Goal: Transaction & Acquisition: Purchase product/service

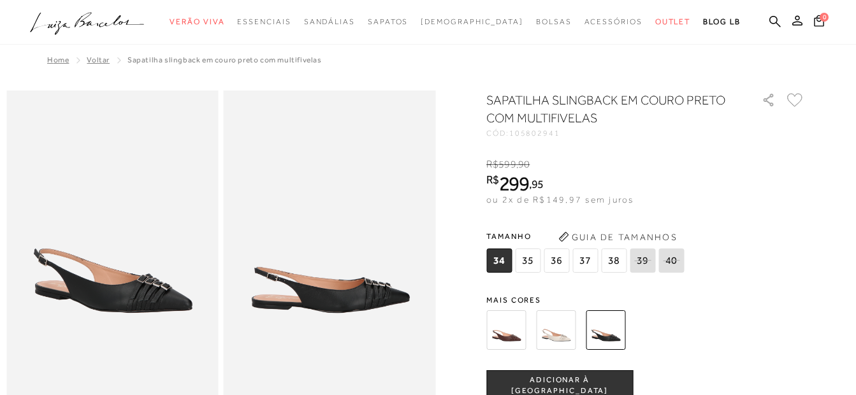
click at [559, 255] on span "36" at bounding box center [557, 261] width 26 height 24
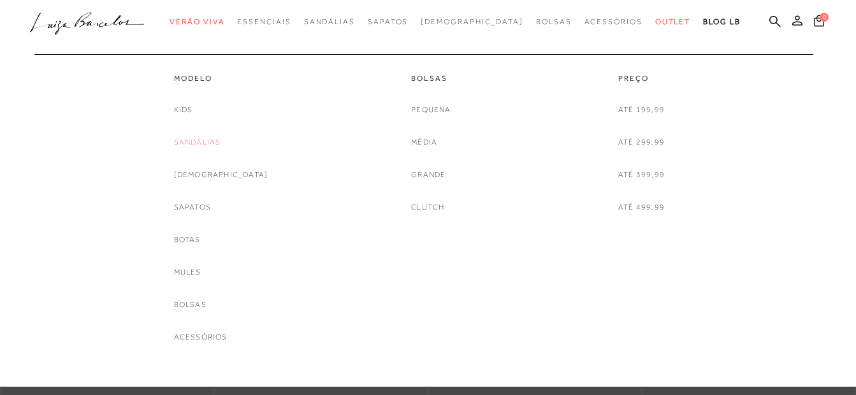
click at [221, 146] on link "Sandálias" at bounding box center [197, 142] width 47 height 13
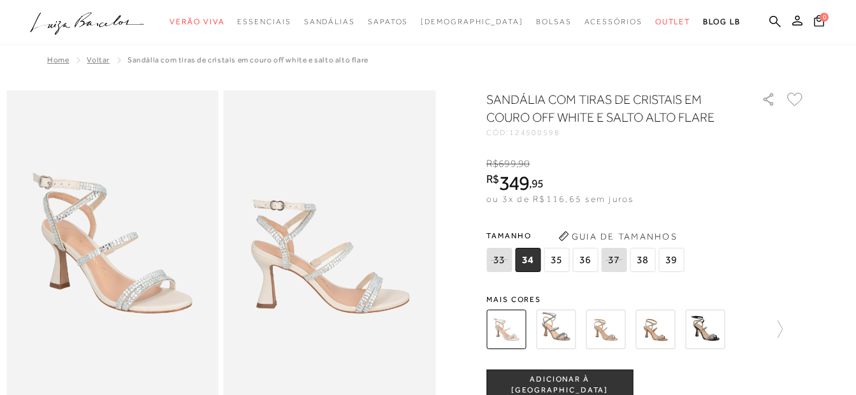
click at [590, 251] on span "36" at bounding box center [586, 260] width 26 height 24
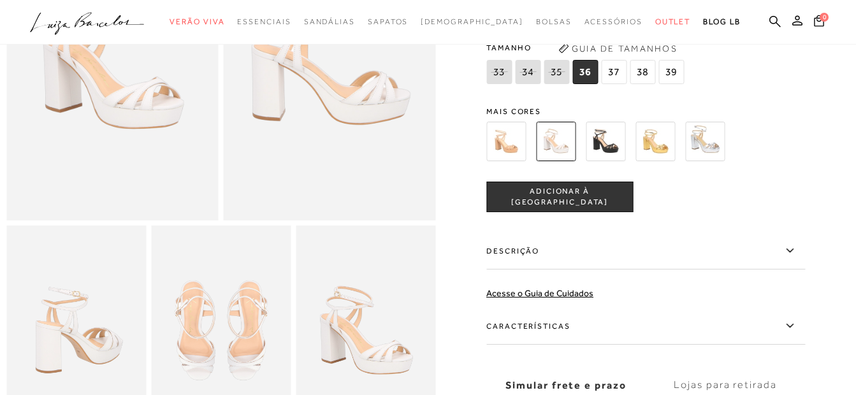
scroll to position [191, 0]
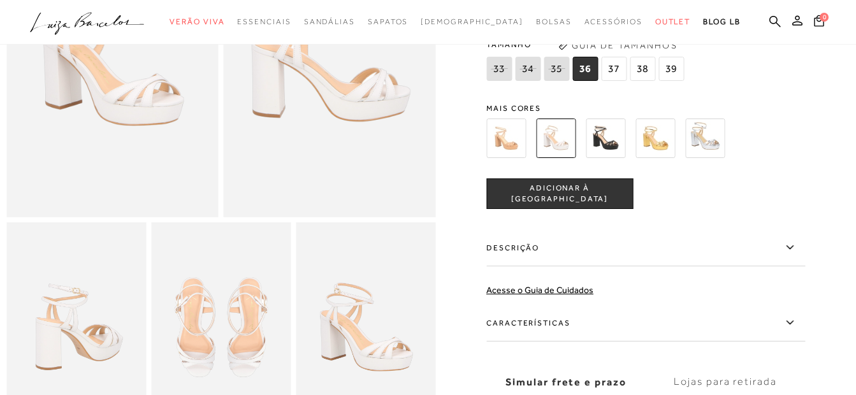
drag, startPoint x: 618, startPoint y: 64, endPoint x: 606, endPoint y: 71, distance: 14.6
click at [618, 64] on span "37" at bounding box center [614, 69] width 26 height 24
click at [588, 69] on span "36" at bounding box center [586, 69] width 26 height 24
click at [618, 64] on span "37" at bounding box center [614, 69] width 26 height 24
click at [590, 70] on span "36" at bounding box center [586, 69] width 26 height 24
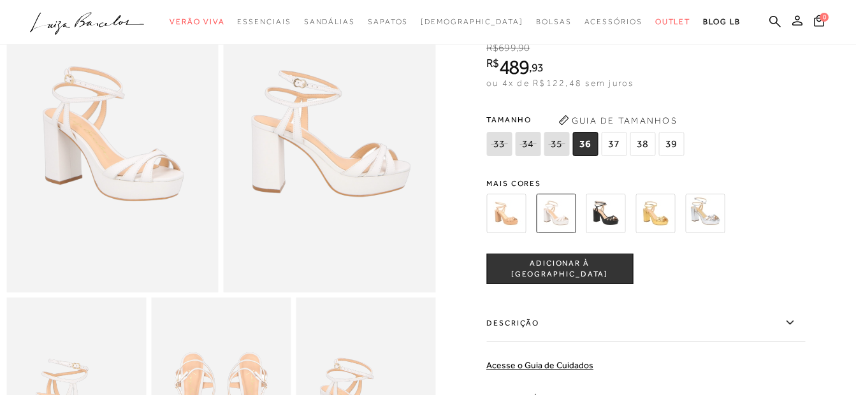
scroll to position [0, 0]
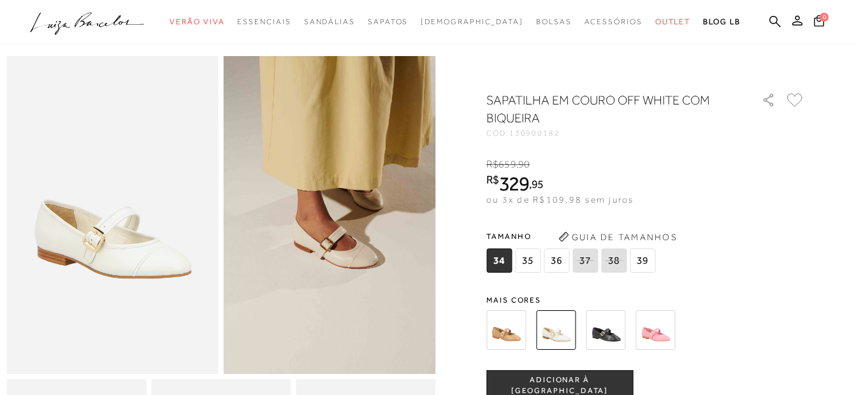
scroll to position [64, 0]
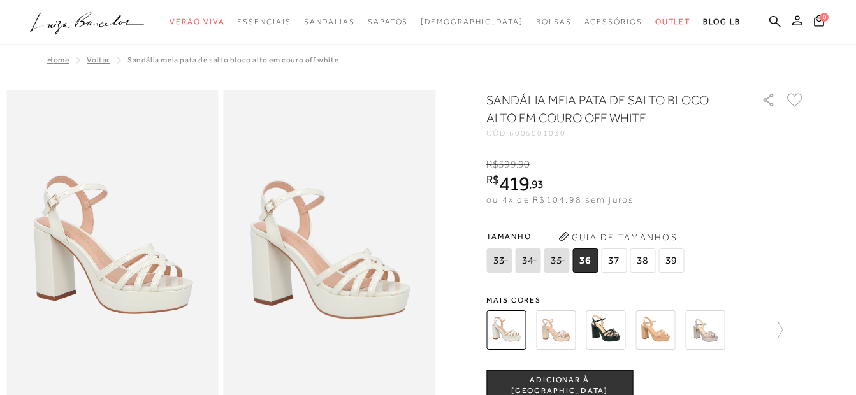
drag, startPoint x: 610, startPoint y: 256, endPoint x: 606, endPoint y: 263, distance: 8.6
click at [610, 256] on span "37" at bounding box center [614, 261] width 26 height 24
click at [588, 259] on span "36" at bounding box center [586, 261] width 26 height 24
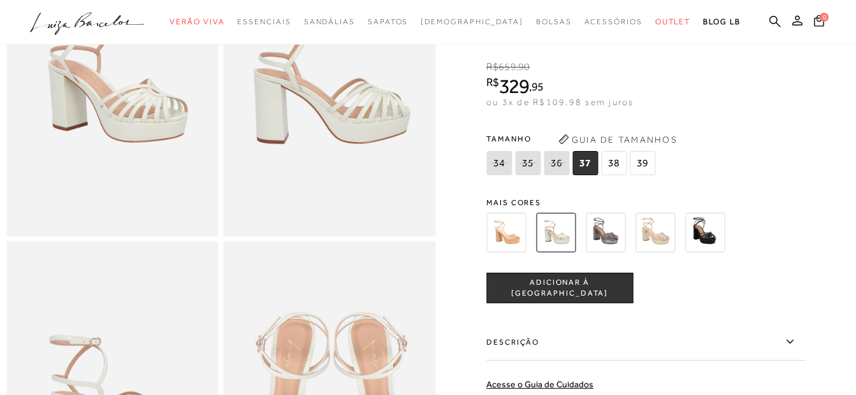
scroll to position [128, 0]
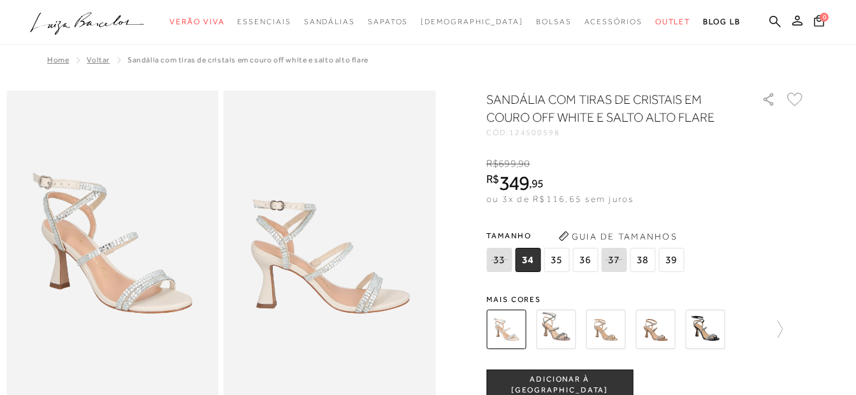
drag, startPoint x: 0, startPoint y: 0, endPoint x: 588, endPoint y: 263, distance: 643.9
click at [588, 263] on span "36" at bounding box center [586, 260] width 26 height 24
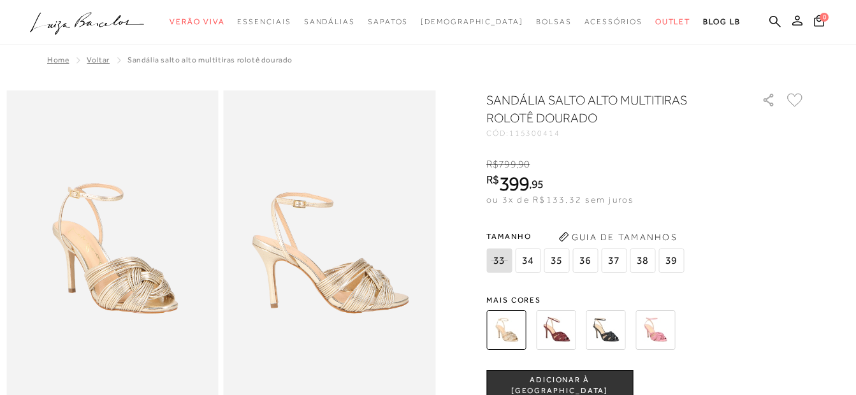
scroll to position [64, 0]
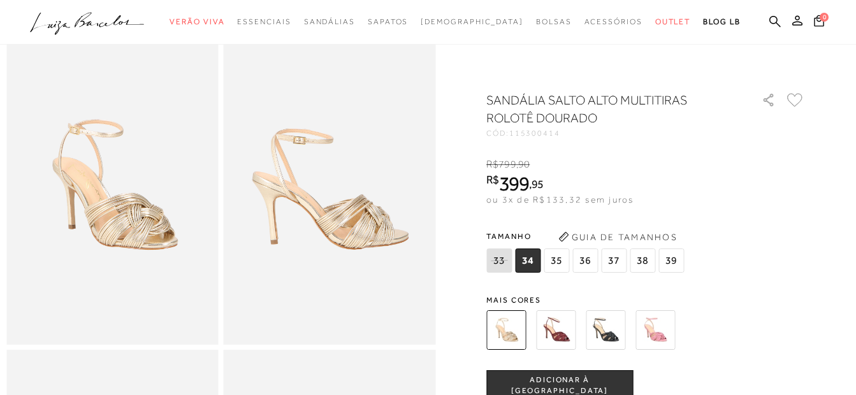
click at [594, 259] on span "36" at bounding box center [586, 261] width 26 height 24
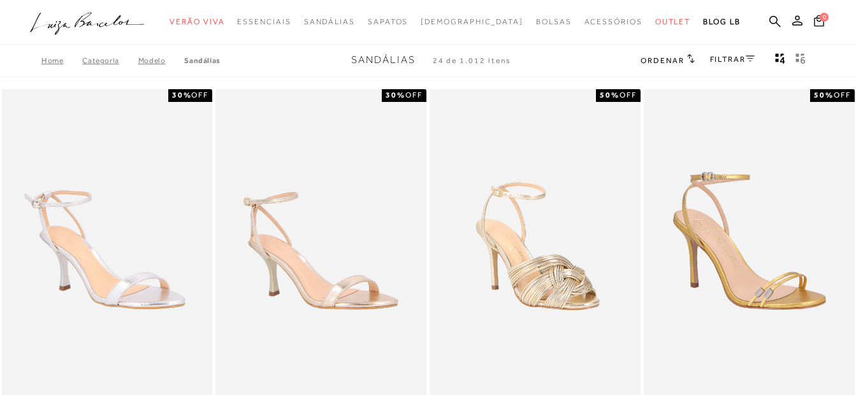
click at [776, 61] on rect "Mostrar 4 produtos por linha" at bounding box center [777, 60] width 3 height 3
click at [801, 57] on icon "gridText6Desc" at bounding box center [801, 58] width 10 height 11
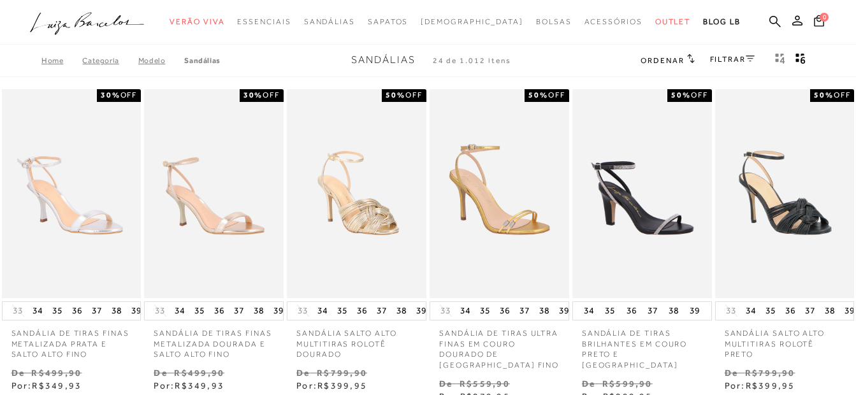
click at [798, 57] on icon "gridText6Desc" at bounding box center [801, 58] width 10 height 11
click at [712, 59] on link "FILTRAR" at bounding box center [732, 59] width 45 height 9
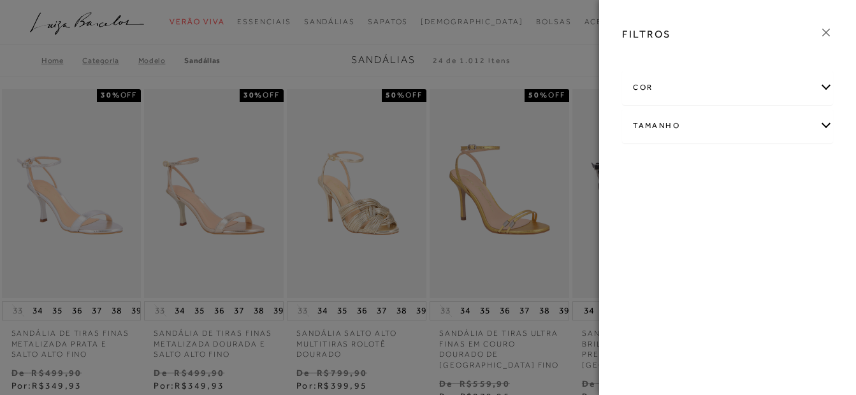
click at [669, 122] on div "Tamanho" at bounding box center [728, 126] width 210 height 34
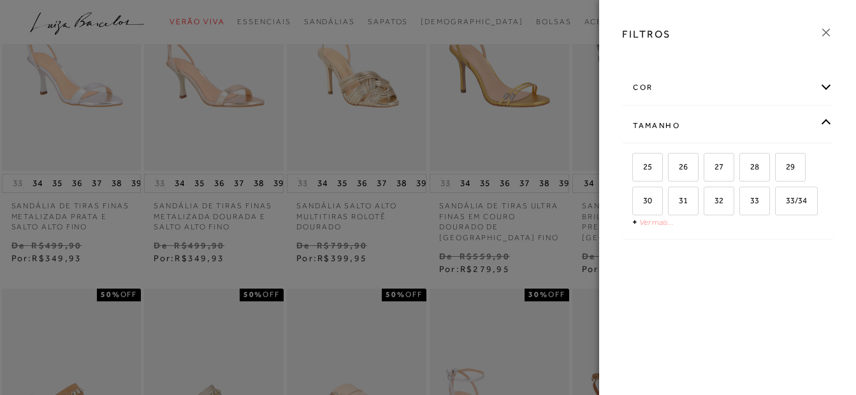
click at [654, 225] on link "Ver mais..." at bounding box center [656, 222] width 34 height 10
click at [753, 239] on span "36" at bounding box center [762, 235] width 18 height 10
click at [750, 243] on input "36" at bounding box center [756, 236] width 13 height 13
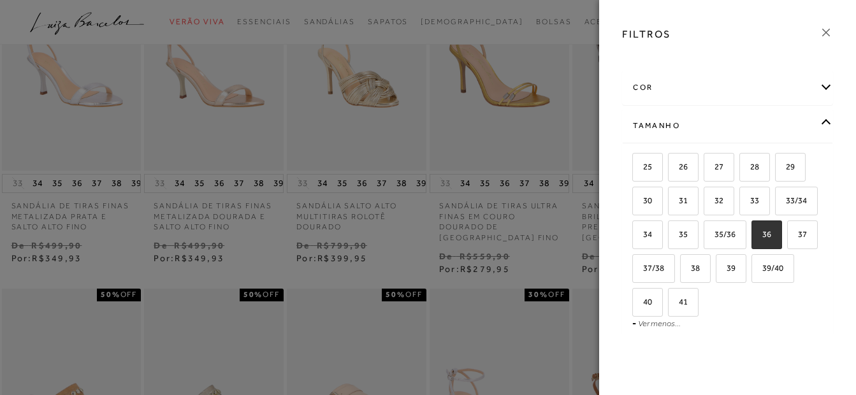
checkbox input "true"
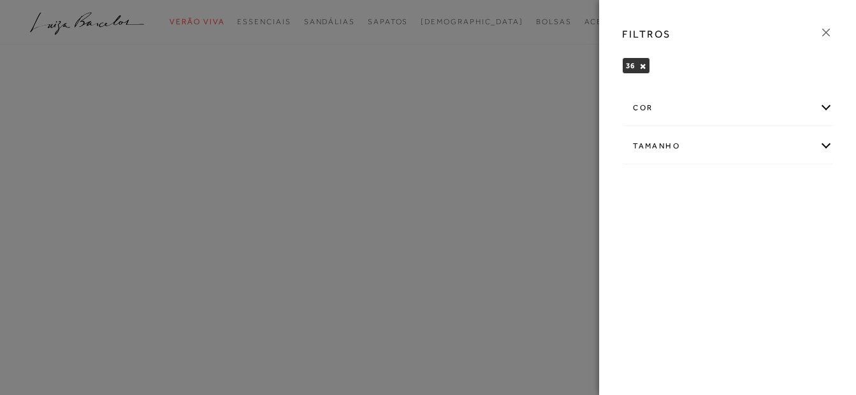
click at [830, 27] on icon at bounding box center [826, 33] width 14 height 14
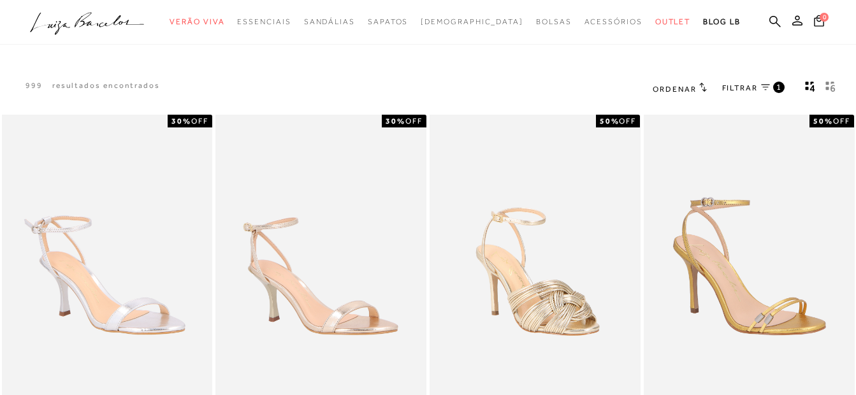
click at [830, 87] on icon "gridText6Desc" at bounding box center [831, 86] width 10 height 11
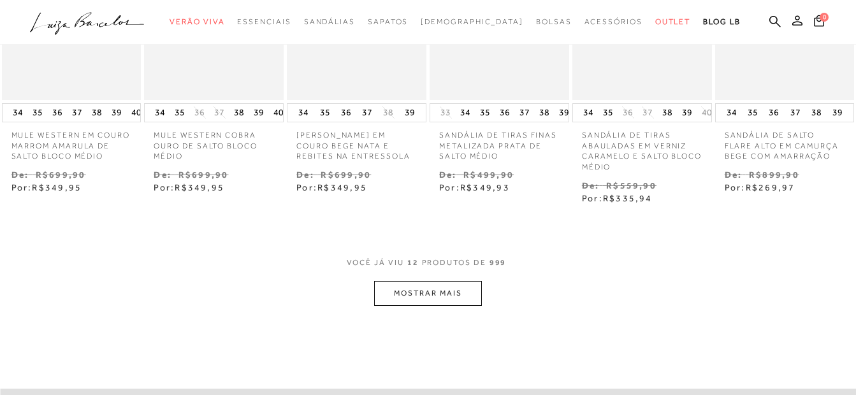
scroll to position [574, 0]
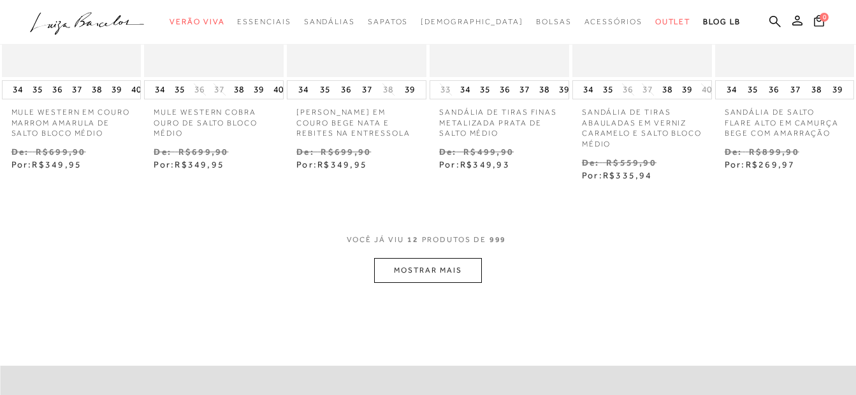
click at [439, 279] on button "MOSTRAR MAIS" at bounding box center [427, 270] width 107 height 25
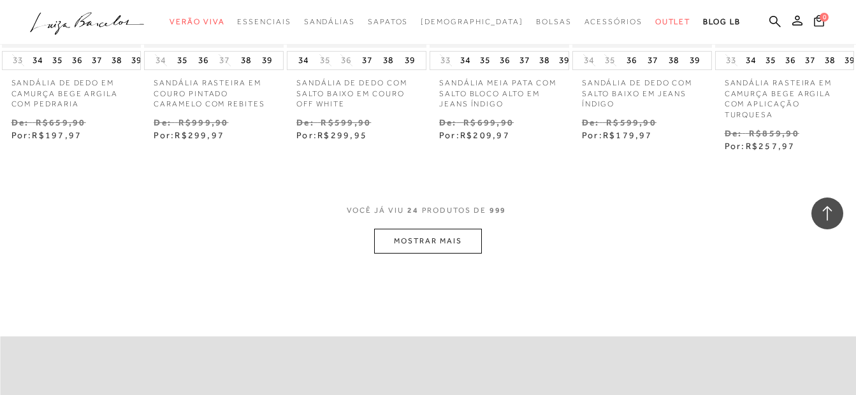
scroll to position [1275, 0]
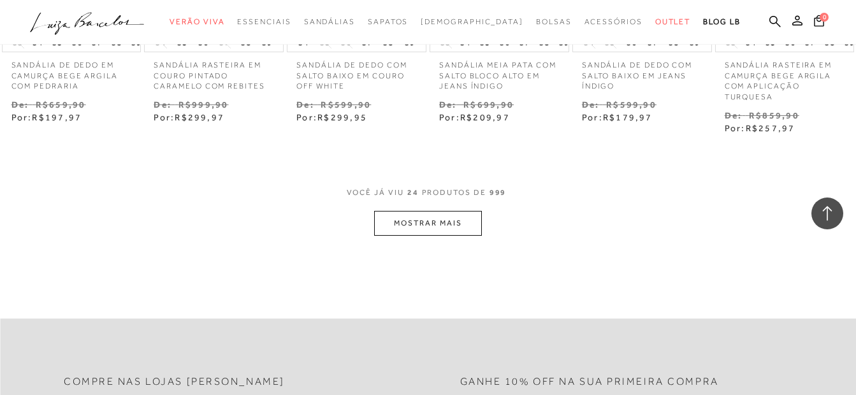
click at [434, 223] on button "MOSTRAR MAIS" at bounding box center [427, 223] width 107 height 25
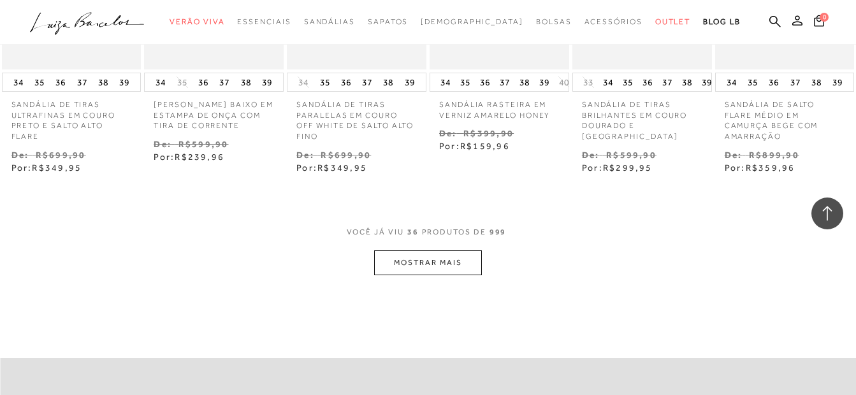
scroll to position [1913, 0]
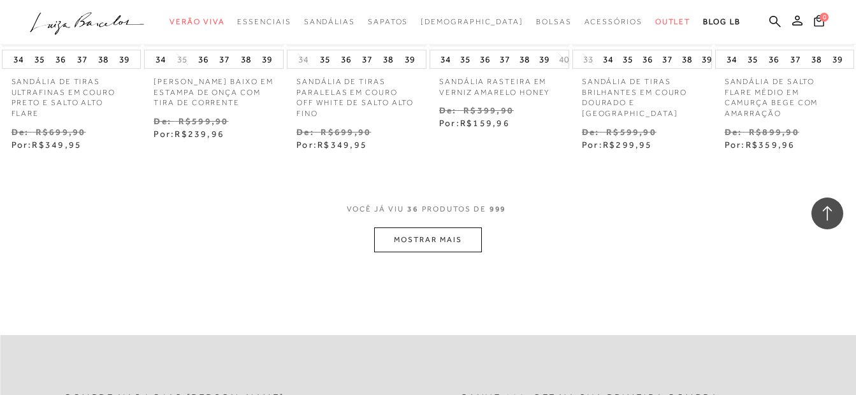
click at [394, 238] on button "MOSTRAR MAIS" at bounding box center [427, 240] width 107 height 25
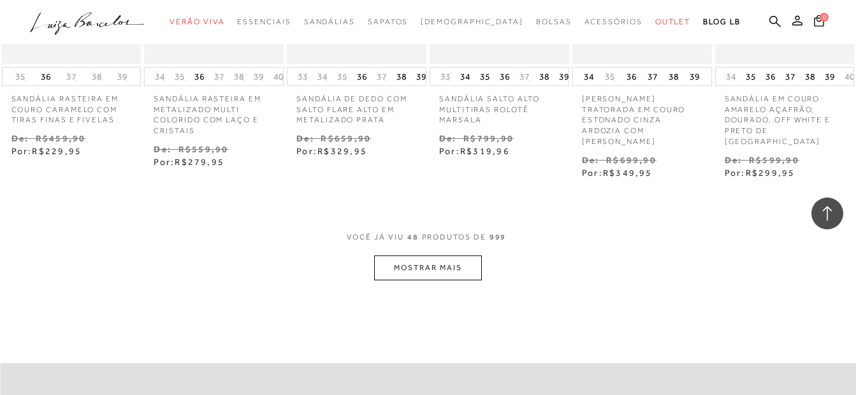
scroll to position [2550, 0]
click at [462, 255] on button "MOSTRAR MAIS" at bounding box center [427, 267] width 107 height 25
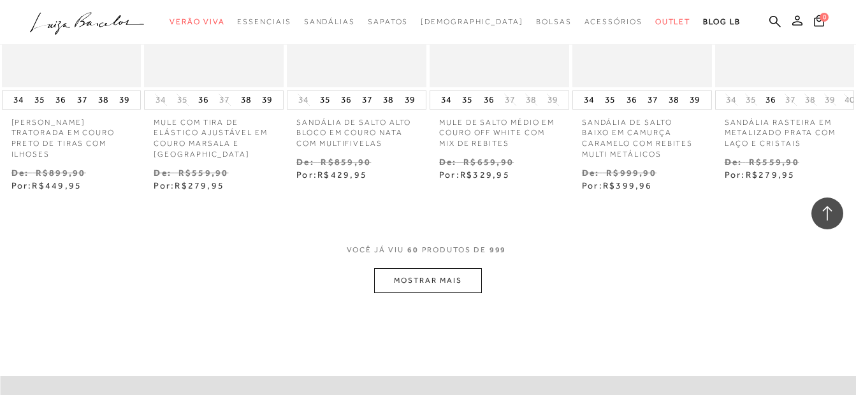
scroll to position [3252, 0]
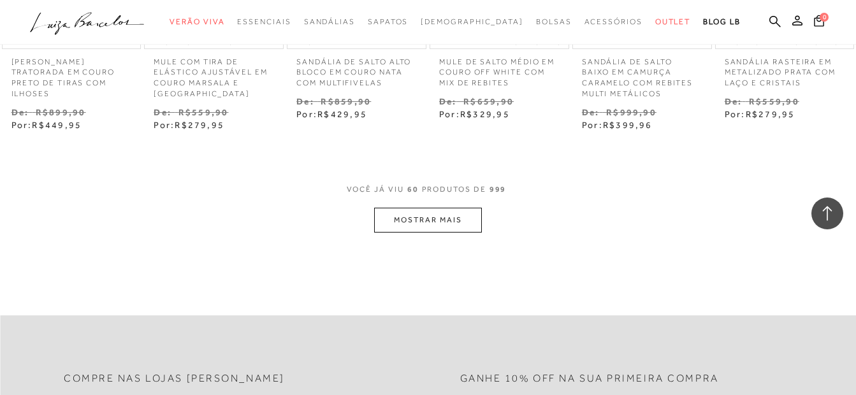
click at [435, 208] on button "MOSTRAR MAIS" at bounding box center [427, 220] width 107 height 25
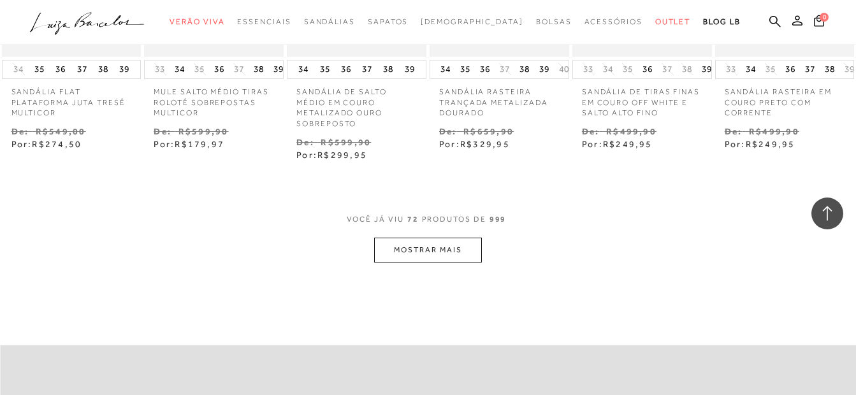
scroll to position [3889, 0]
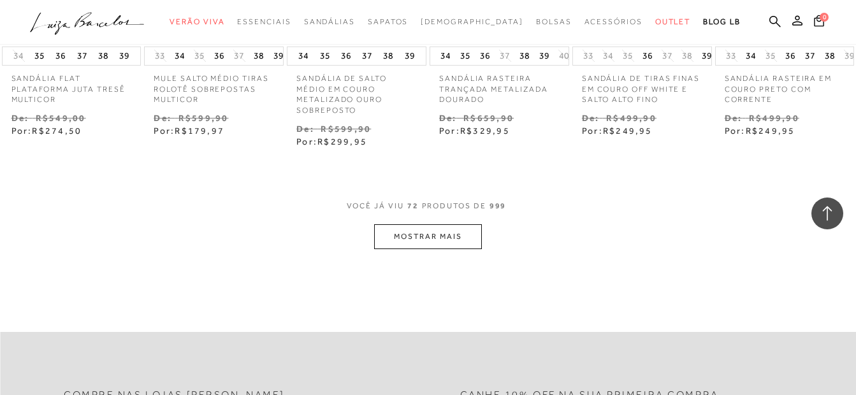
click at [459, 224] on button "MOSTRAR MAIS" at bounding box center [427, 236] width 107 height 25
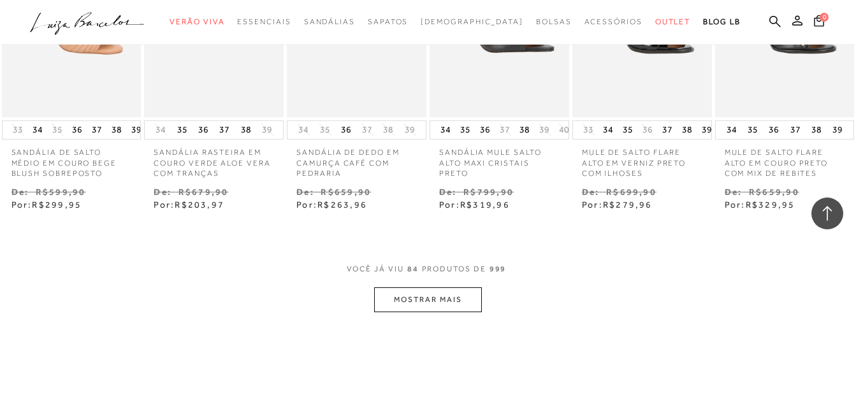
scroll to position [4527, 0]
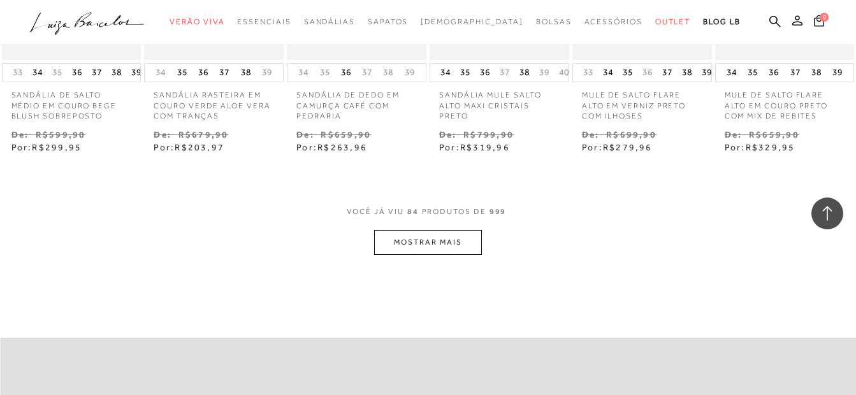
click at [441, 233] on button "MOSTRAR MAIS" at bounding box center [427, 242] width 107 height 25
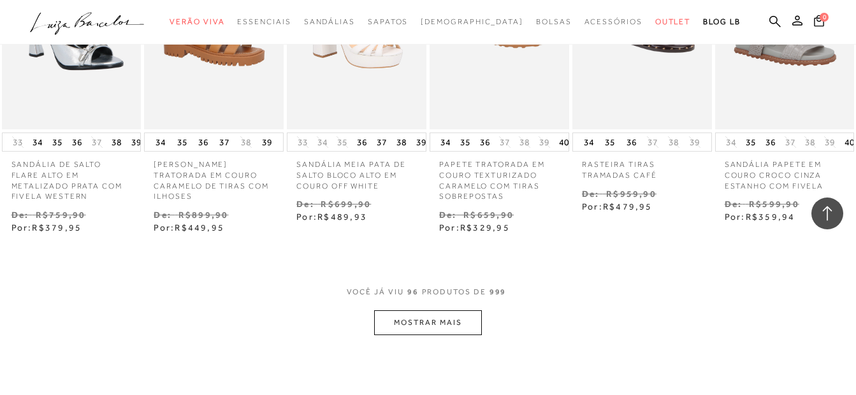
scroll to position [5164, 0]
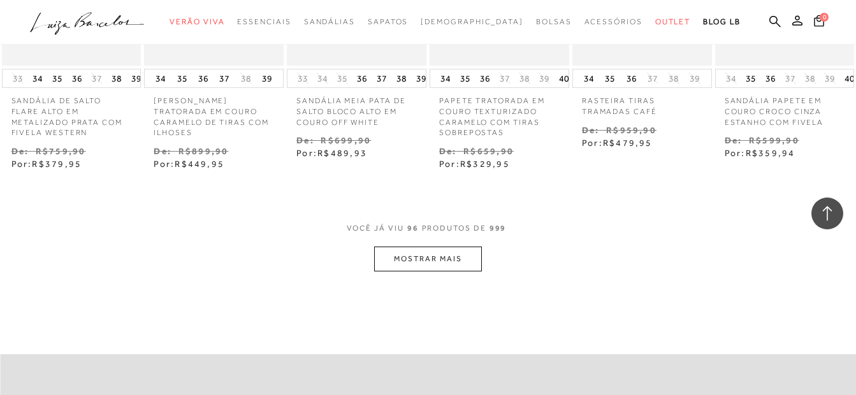
click at [397, 253] on button "MOSTRAR MAIS" at bounding box center [427, 259] width 107 height 25
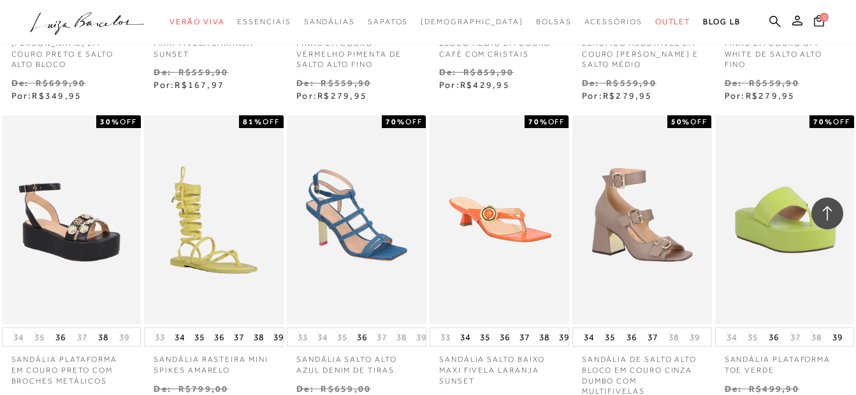
scroll to position [5738, 0]
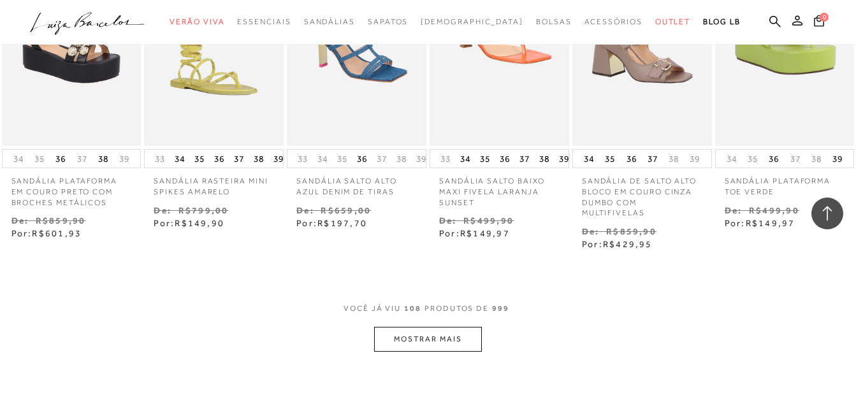
click at [443, 331] on button "MOSTRAR MAIS" at bounding box center [427, 339] width 107 height 25
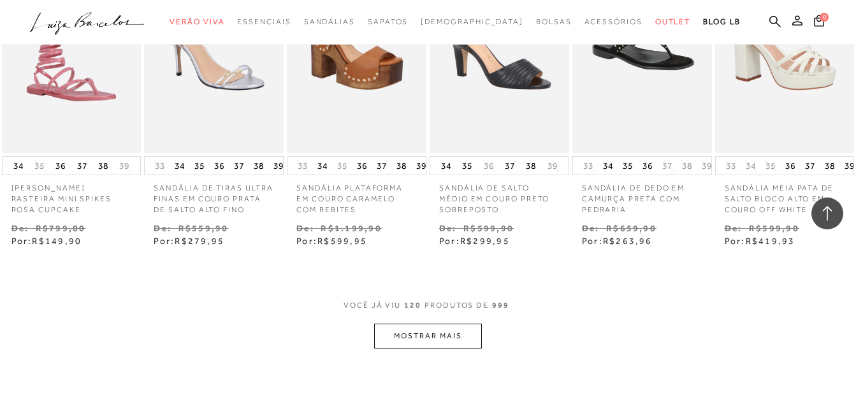
scroll to position [6376, 0]
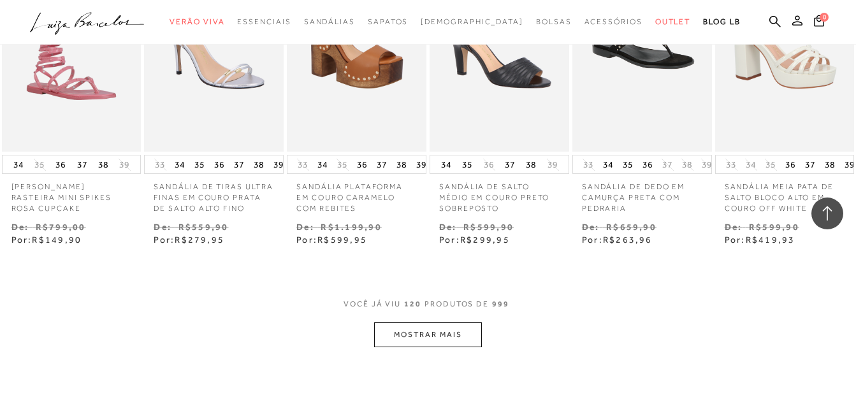
click at [446, 323] on button "MOSTRAR MAIS" at bounding box center [427, 335] width 107 height 25
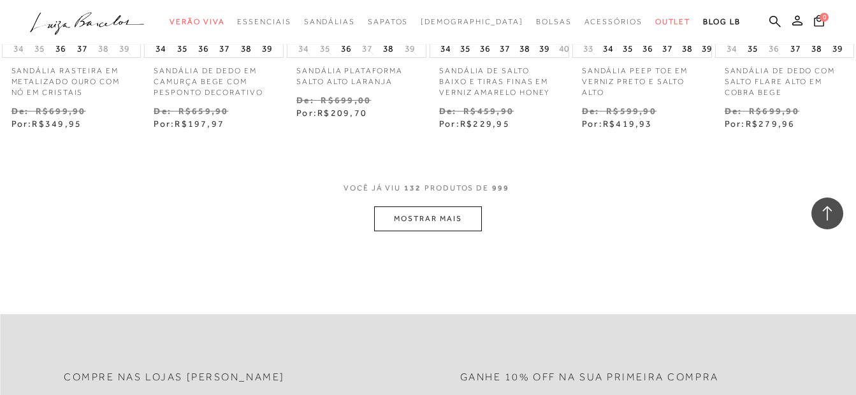
scroll to position [7141, 0]
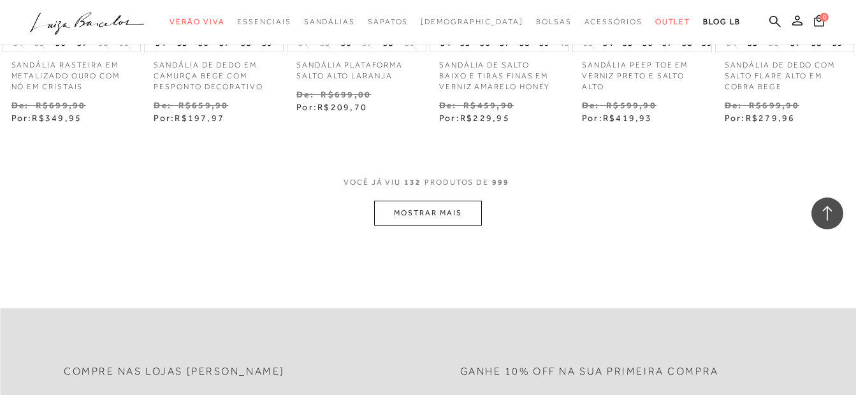
click at [464, 201] on button "MOSTRAR MAIS" at bounding box center [427, 213] width 107 height 25
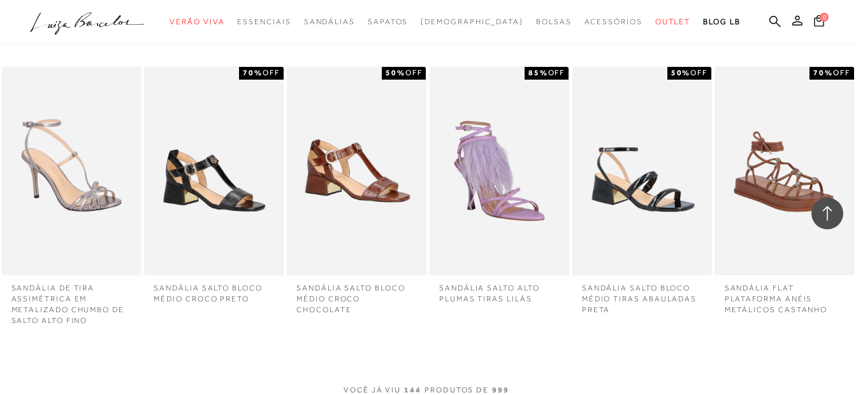
scroll to position [7587, 0]
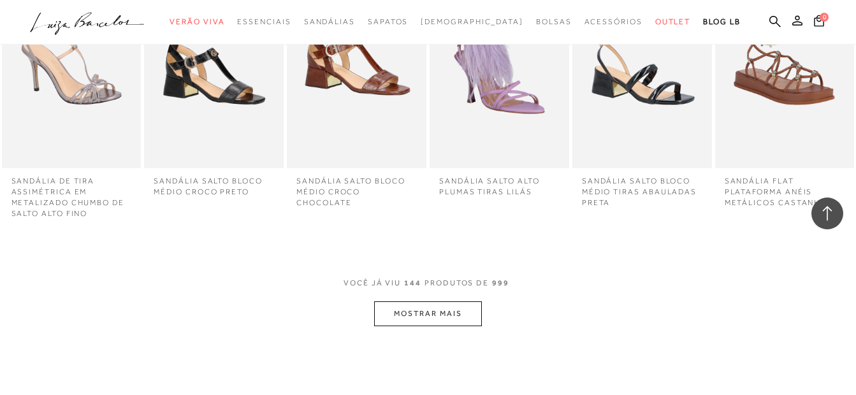
click at [426, 302] on button "MOSTRAR MAIS" at bounding box center [427, 314] width 107 height 25
click at [445, 302] on button "MOSTRAR MAIS" at bounding box center [427, 314] width 107 height 25
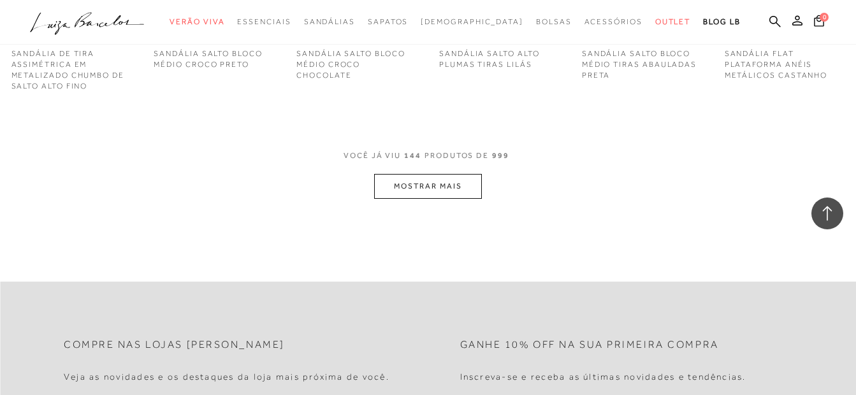
scroll to position [0, 0]
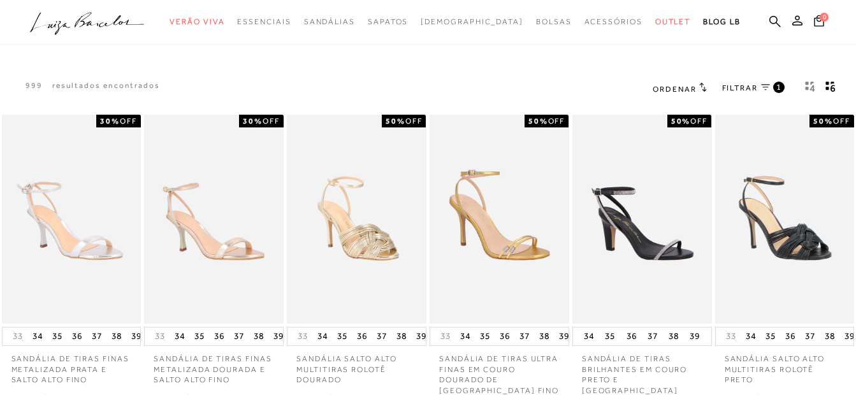
click at [697, 87] on h2 "Ordenar" at bounding box center [680, 88] width 54 height 13
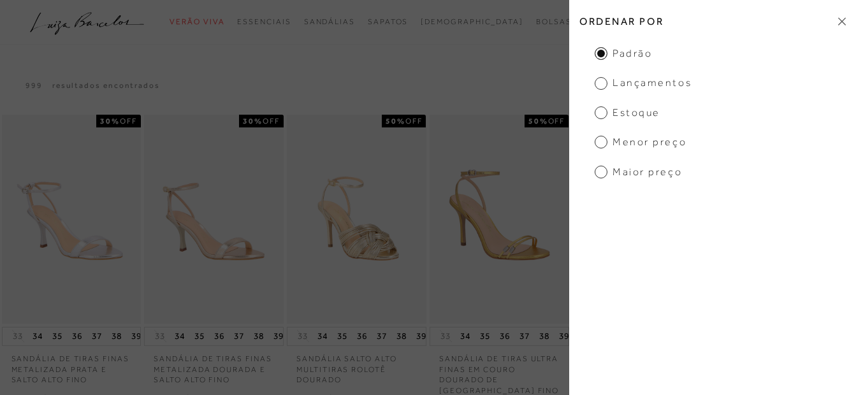
click at [643, 142] on span "Menor Preço" at bounding box center [641, 142] width 92 height 14
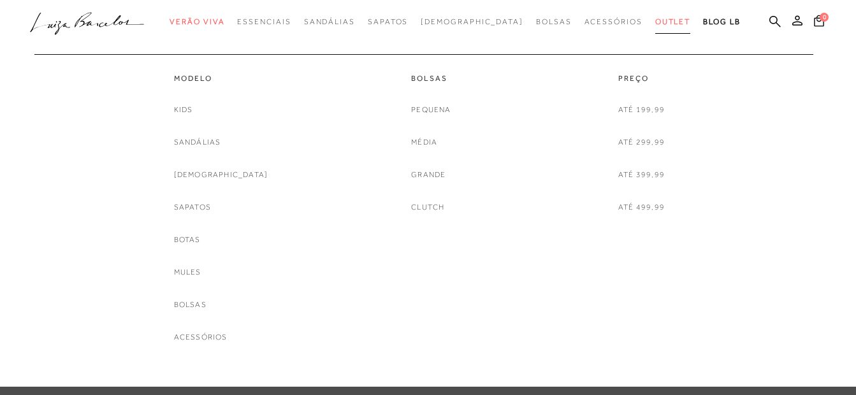
click at [655, 20] on span "Outlet" at bounding box center [673, 21] width 36 height 9
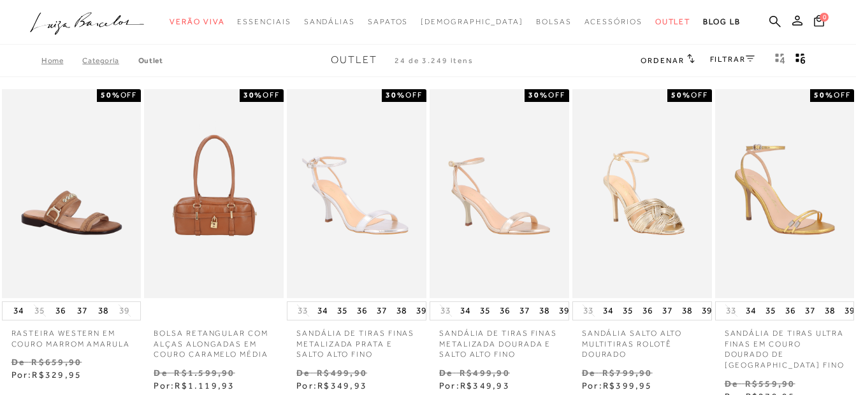
drag, startPoint x: 0, startPoint y: 0, endPoint x: 668, endPoint y: 52, distance: 670.2
click at [730, 58] on link "FILTRAR" at bounding box center [732, 59] width 45 height 9
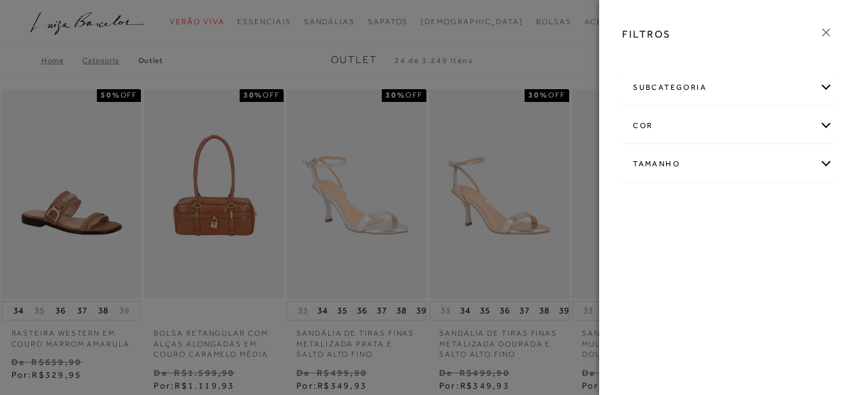
click at [580, 48] on div at bounding box center [428, 197] width 856 height 395
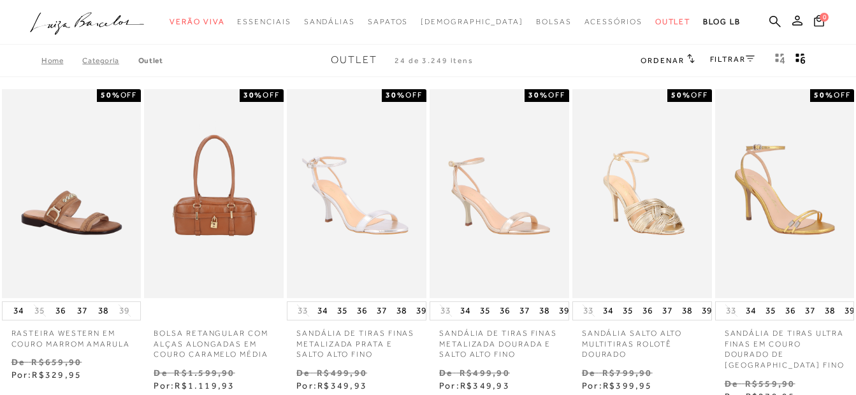
click at [650, 58] on span "Ordenar" at bounding box center [662, 60] width 43 height 9
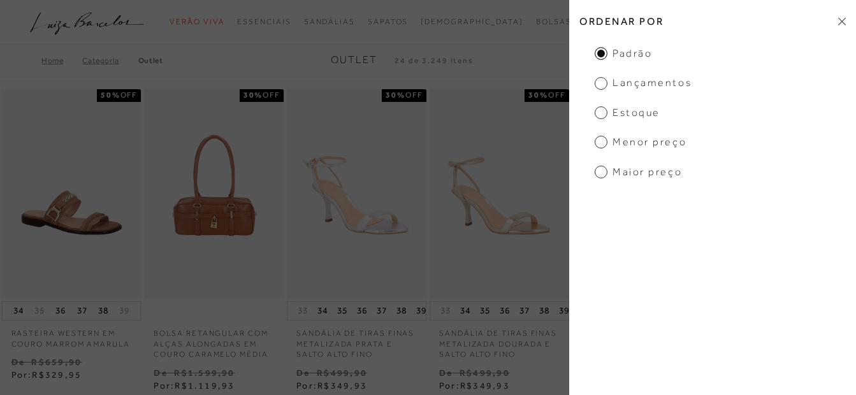
click at [636, 142] on span "Menor preço" at bounding box center [641, 142] width 92 height 14
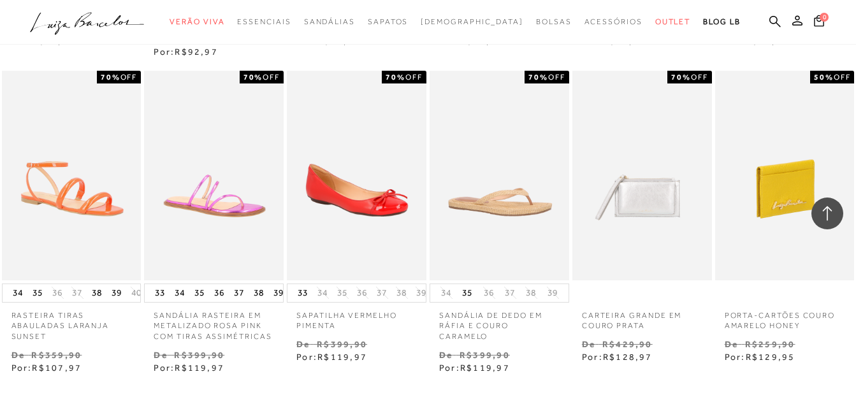
scroll to position [1084, 0]
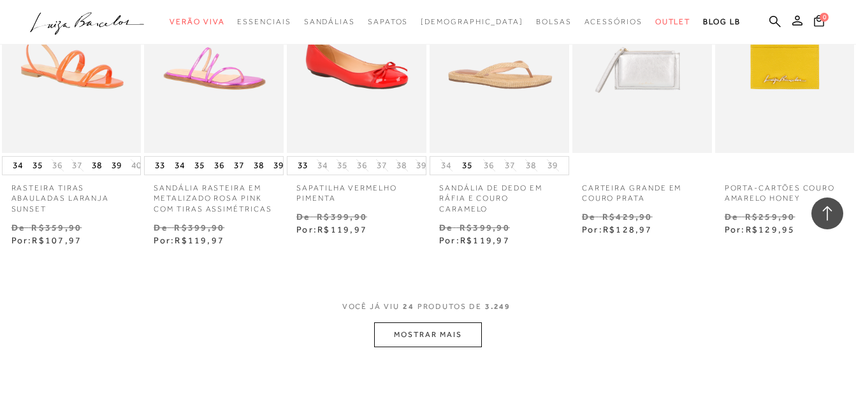
click at [413, 341] on button "MOSTRAR MAIS" at bounding box center [427, 335] width 107 height 25
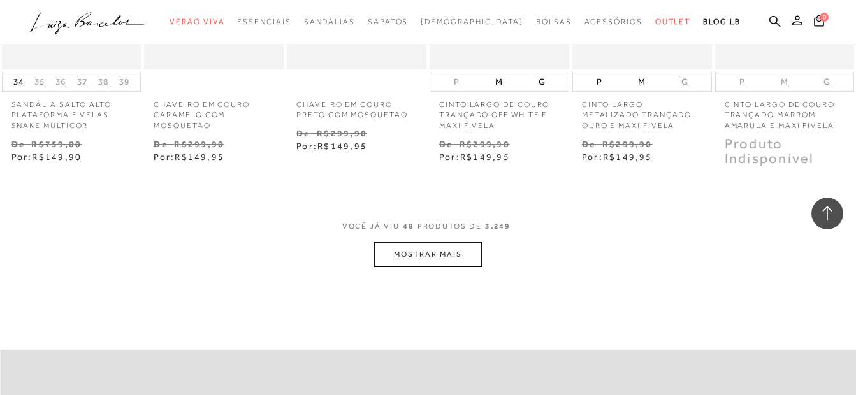
scroll to position [2423, 0]
click at [432, 247] on button "MOSTRAR MAIS" at bounding box center [427, 254] width 107 height 25
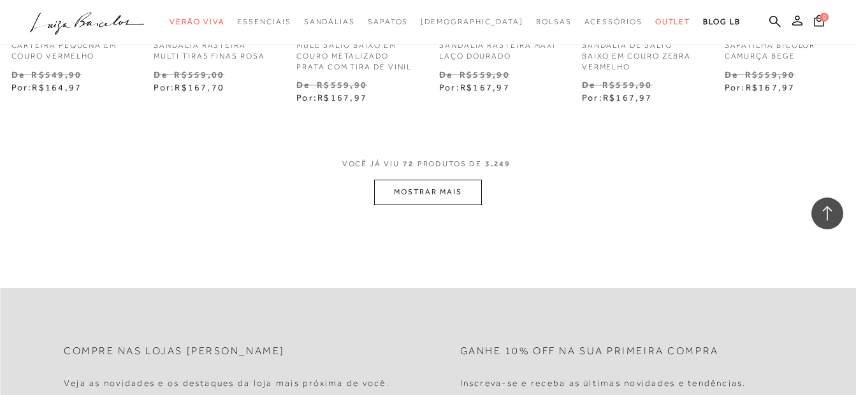
scroll to position [3762, 0]
click at [455, 179] on button "MOSTRAR MAIS" at bounding box center [427, 191] width 107 height 25
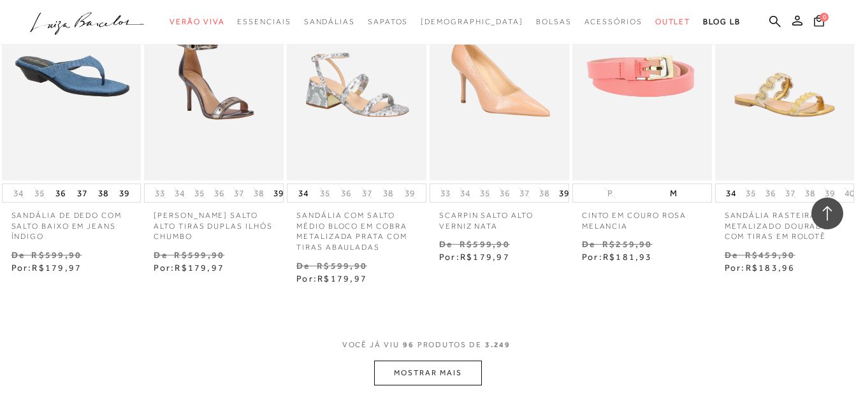
scroll to position [4973, 0]
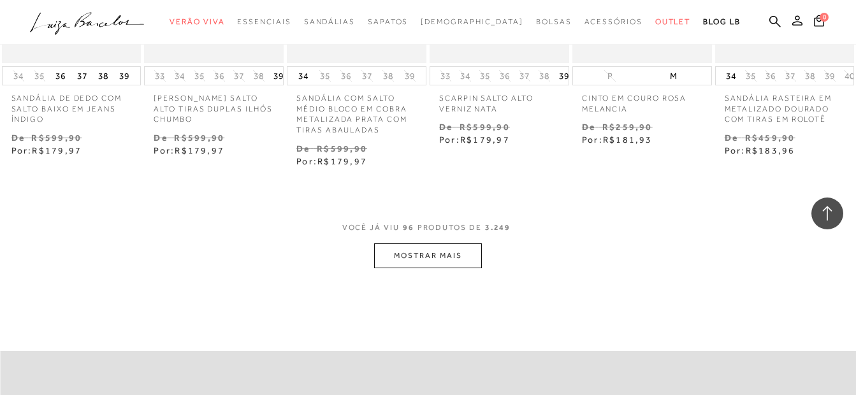
click at [393, 248] on button "MOSTRAR MAIS" at bounding box center [427, 256] width 107 height 25
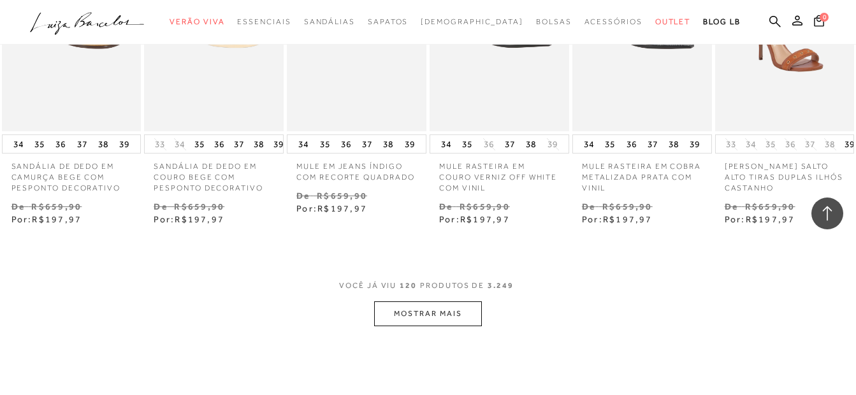
scroll to position [6184, 0]
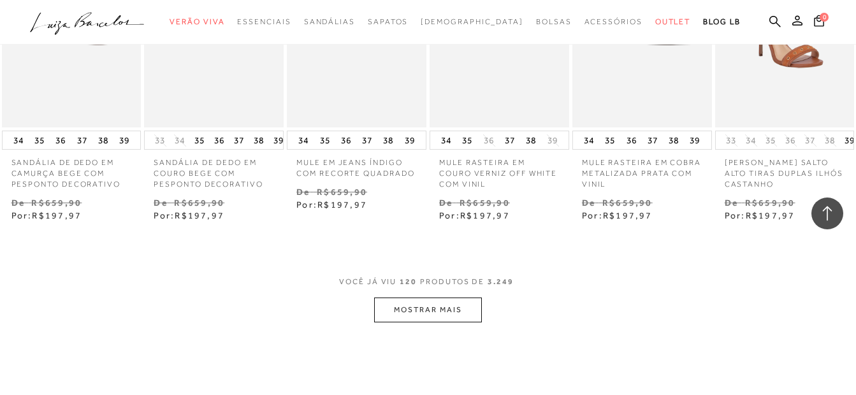
click at [460, 300] on button "MOSTRAR MAIS" at bounding box center [427, 310] width 107 height 25
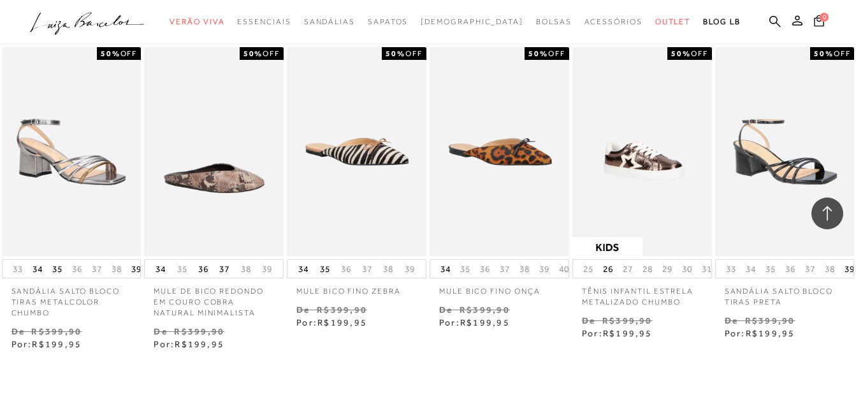
scroll to position [7651, 0]
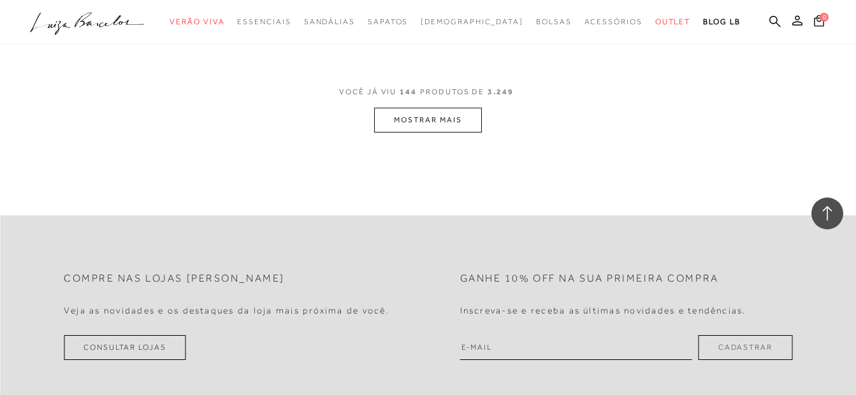
click at [418, 114] on button "MOSTRAR MAIS" at bounding box center [427, 120] width 107 height 25
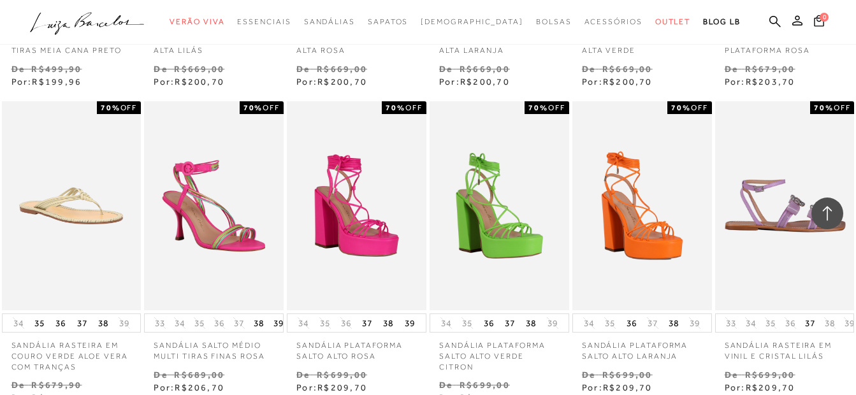
scroll to position [8862, 0]
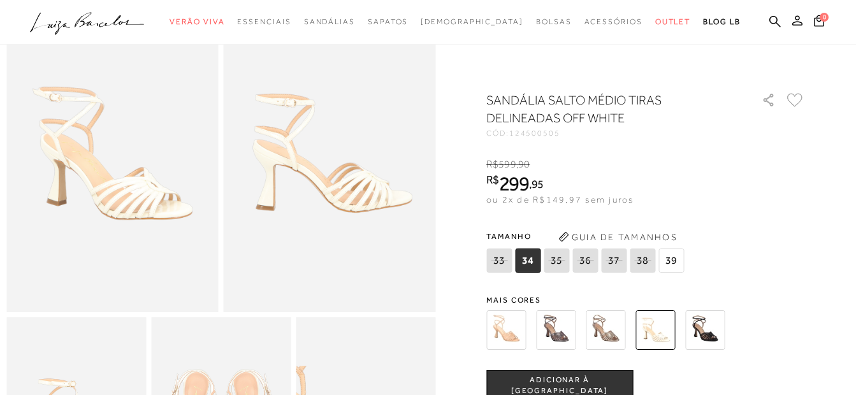
scroll to position [128, 0]
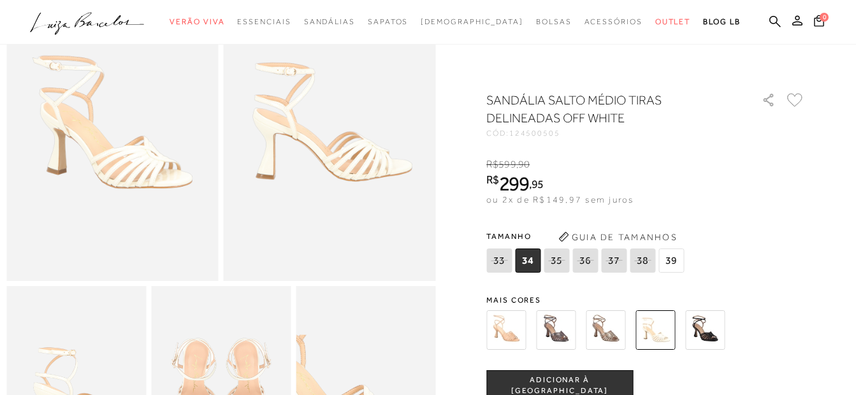
click at [511, 330] on img at bounding box center [506, 330] width 40 height 40
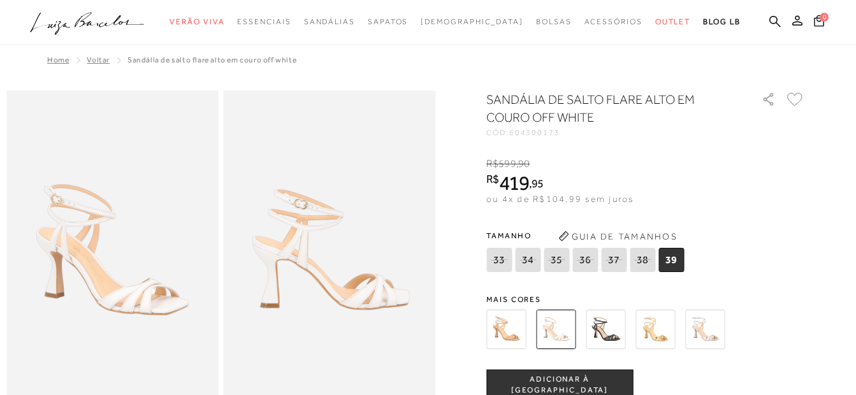
click at [671, 330] on img at bounding box center [656, 330] width 40 height 40
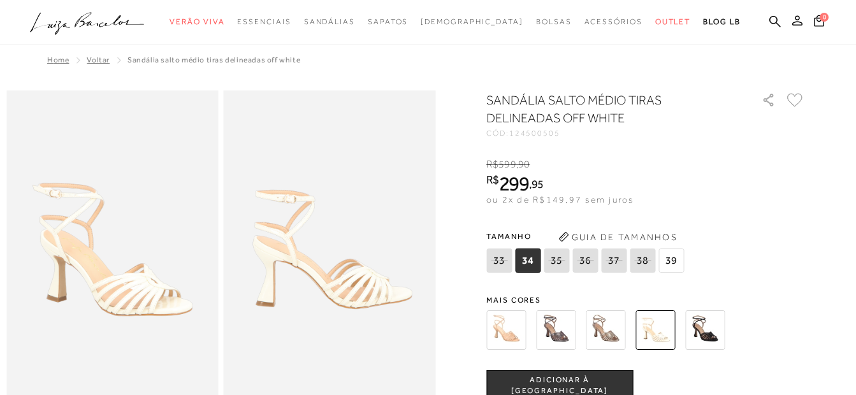
click at [521, 323] on img at bounding box center [506, 330] width 40 height 40
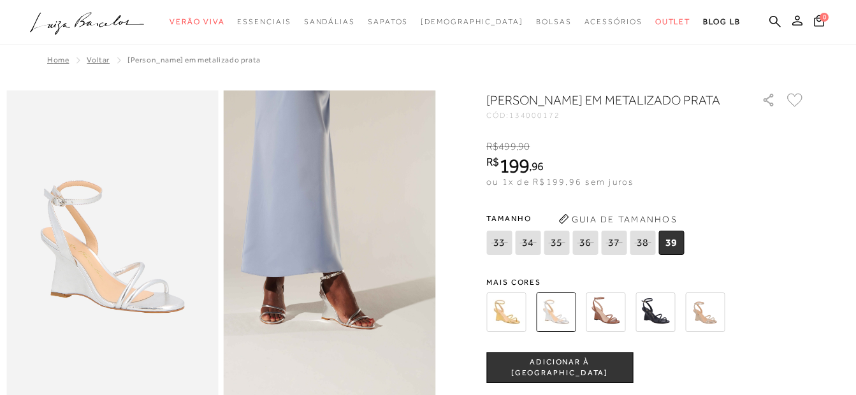
click at [708, 330] on img at bounding box center [705, 313] width 40 height 40
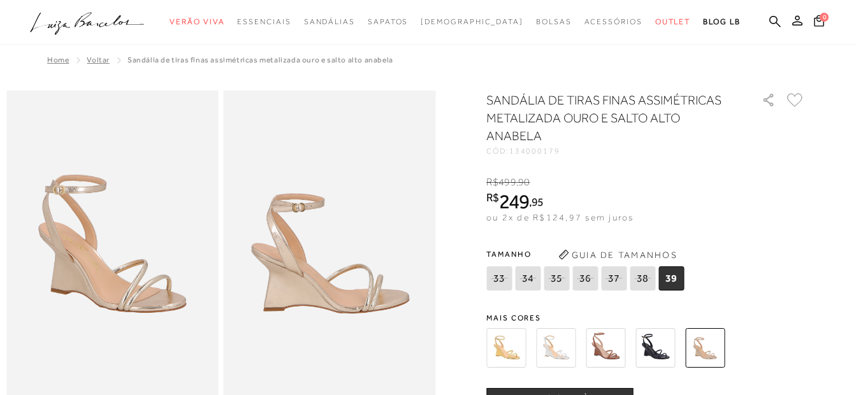
click at [613, 351] on img at bounding box center [606, 348] width 40 height 40
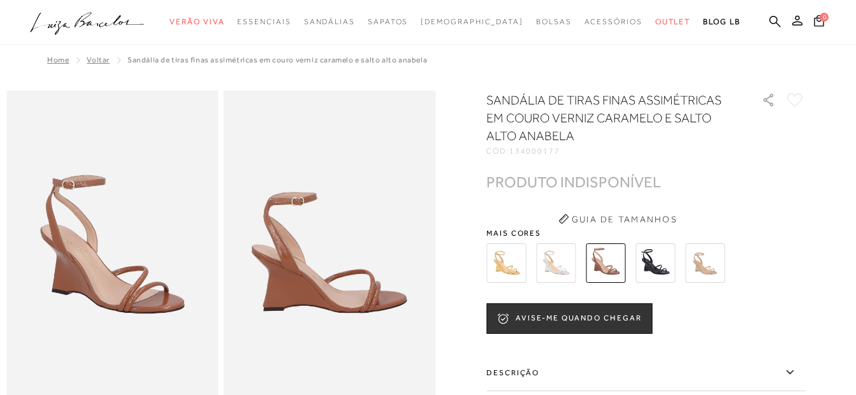
click at [494, 256] on img at bounding box center [506, 264] width 40 height 40
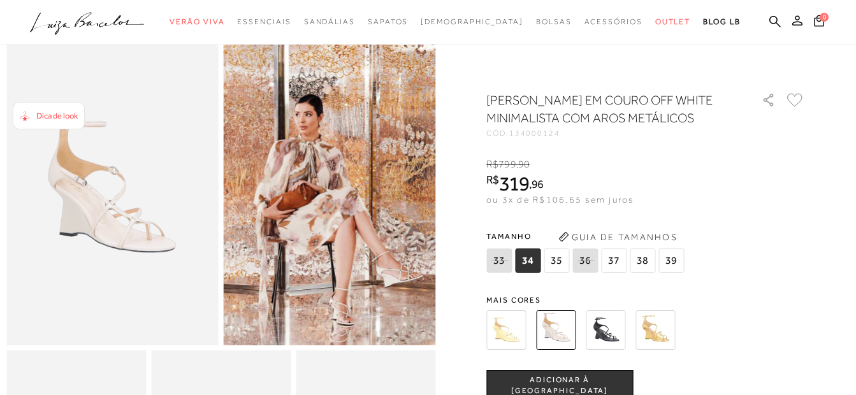
scroll to position [64, 0]
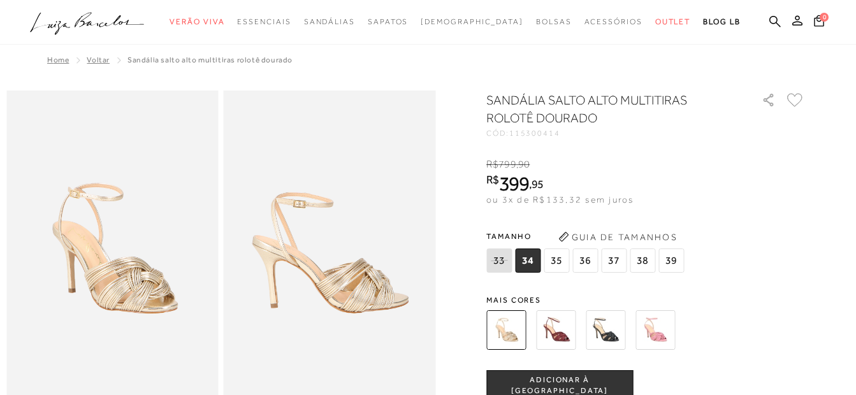
scroll to position [64, 0]
